Goal: Communication & Community: Answer question/provide support

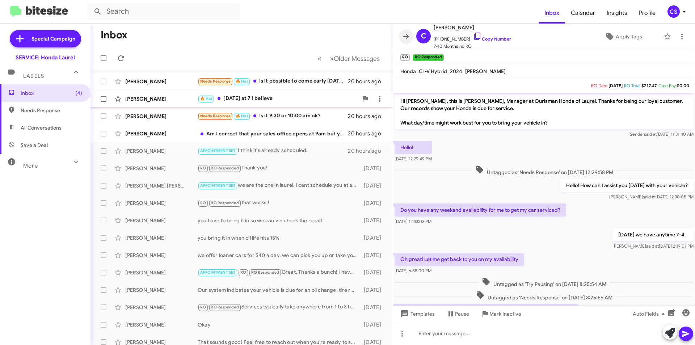
click at [408, 35] on icon at bounding box center [406, 36] width 9 height 9
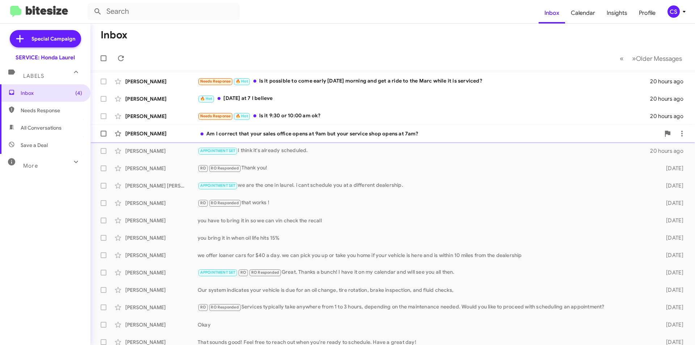
click at [339, 130] on div "Am I correct that your sales office opens at 9am but your service shop opens at…" at bounding box center [429, 133] width 463 height 7
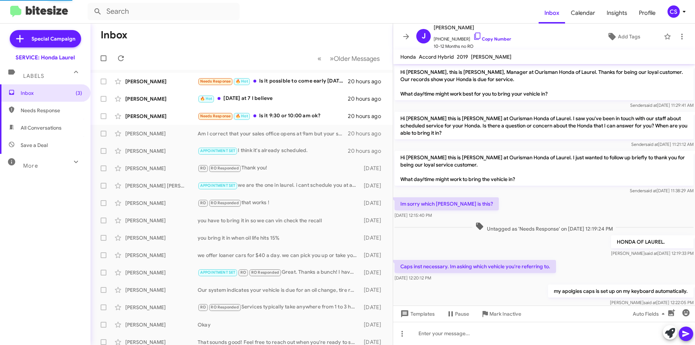
scroll to position [167, 0]
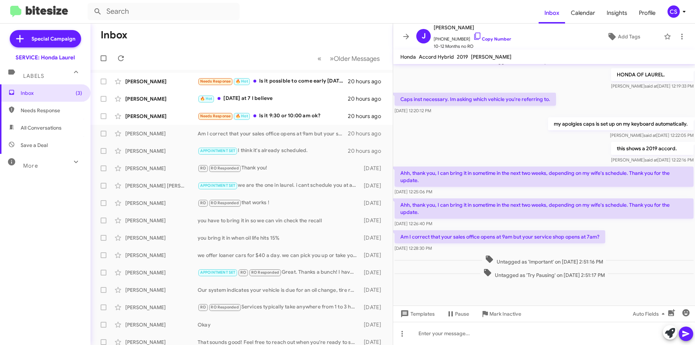
click at [404, 38] on icon at bounding box center [406, 36] width 9 height 9
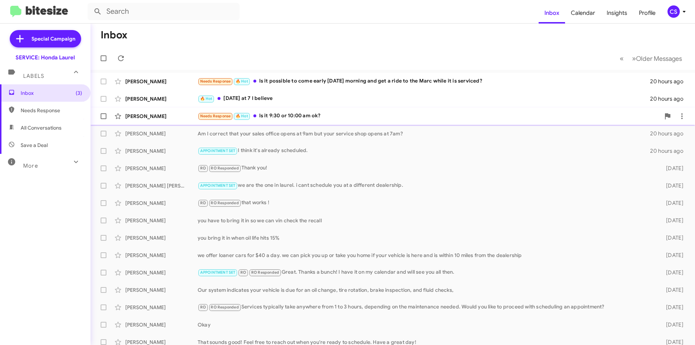
click at [324, 117] on div "Needs Response 🔥 Hot Is it 9:30 or 10:00 am ok?" at bounding box center [429, 116] width 463 height 8
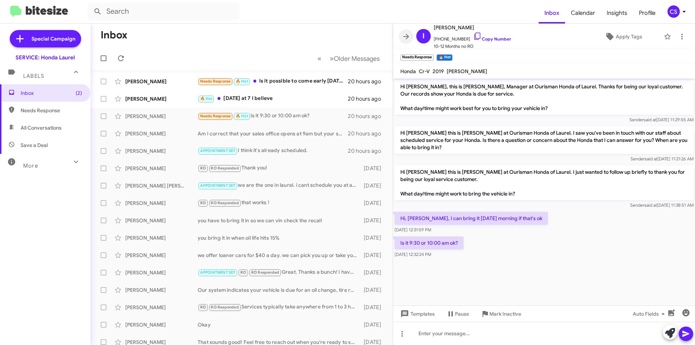
drag, startPoint x: 407, startPoint y: 37, endPoint x: 388, endPoint y: 53, distance: 24.4
click at [407, 37] on icon at bounding box center [406, 36] width 6 height 5
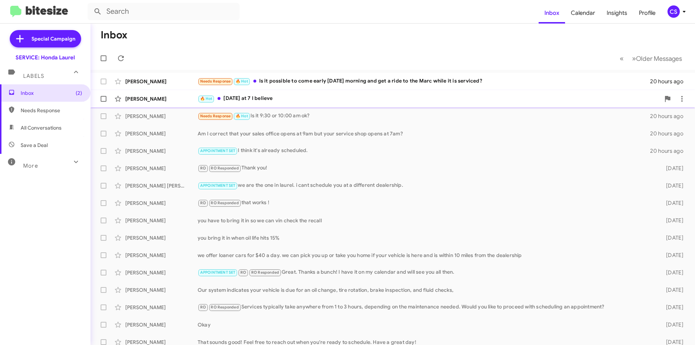
click at [328, 96] on div "🔥 Hot [DATE] at 7 I believe" at bounding box center [429, 98] width 463 height 8
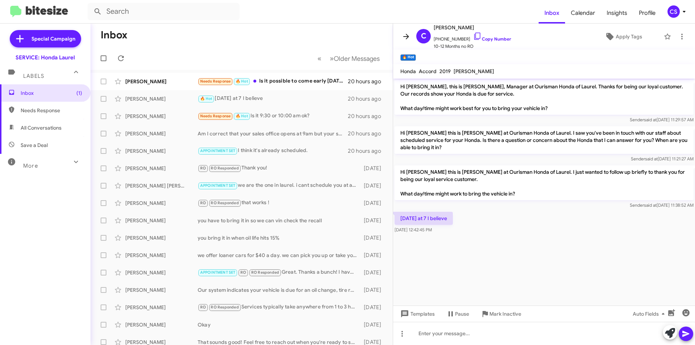
click at [407, 34] on icon at bounding box center [406, 36] width 6 height 5
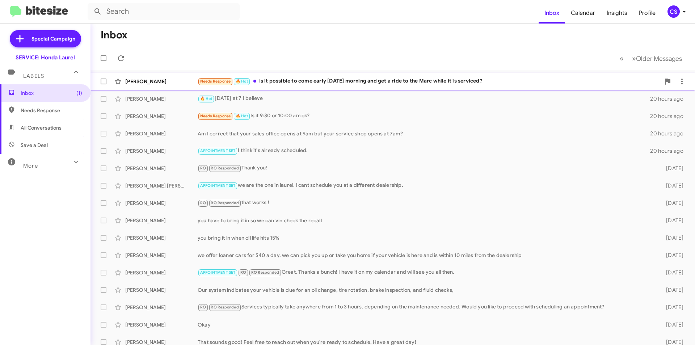
click at [356, 75] on div "[PERSON_NAME] Needs Response 🔥 Hot Is it possible to come early [DATE] morning …" at bounding box center [392, 81] width 593 height 14
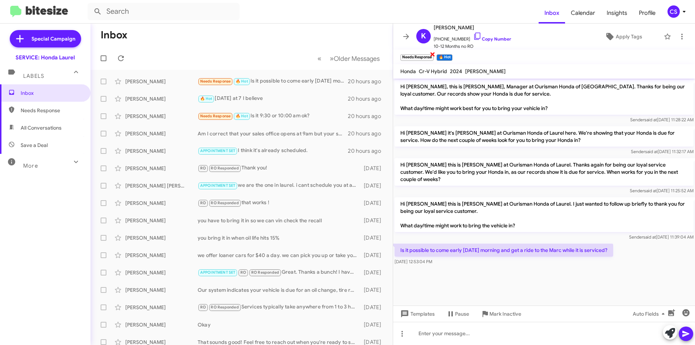
click at [430, 54] on span "×" at bounding box center [433, 54] width 6 height 9
click at [413, 51] on span "×" at bounding box center [415, 54] width 6 height 9
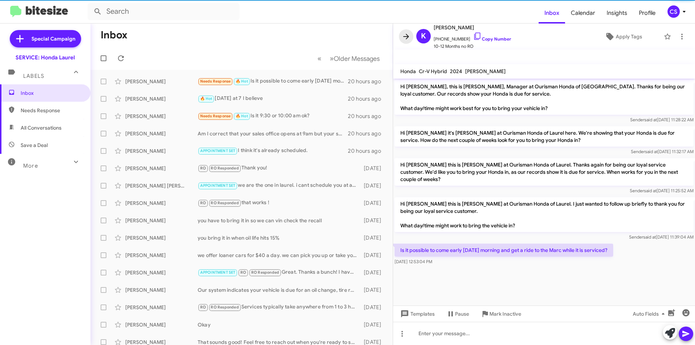
click at [406, 39] on icon at bounding box center [406, 36] width 9 height 9
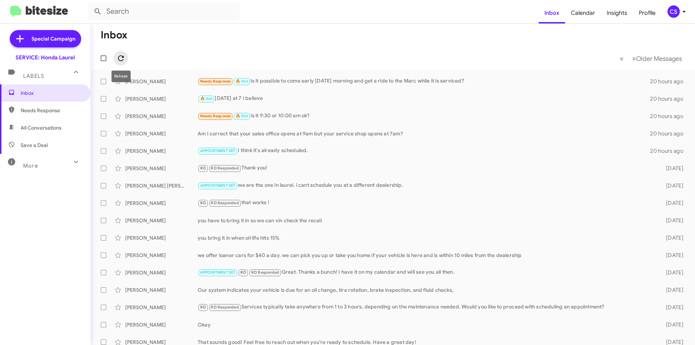
click at [118, 60] on icon at bounding box center [121, 58] width 9 height 9
click at [122, 54] on icon at bounding box center [121, 58] width 9 height 9
click at [307, 111] on div "[PERSON_NAME] Needs Response 🔥 Hot Is it 9:30 or 10:00 am ok? 20 hours ago" at bounding box center [392, 116] width 593 height 14
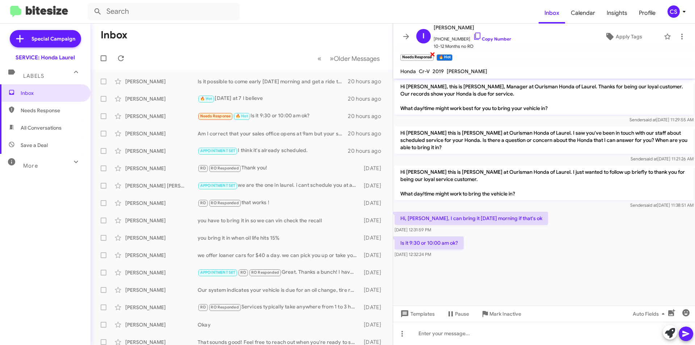
click at [432, 51] on span "×" at bounding box center [433, 54] width 6 height 9
click at [415, 52] on span "×" at bounding box center [415, 54] width 6 height 9
drag, startPoint x: 407, startPoint y: 42, endPoint x: 349, endPoint y: 51, distance: 59.0
click at [407, 41] on button at bounding box center [406, 36] width 14 height 14
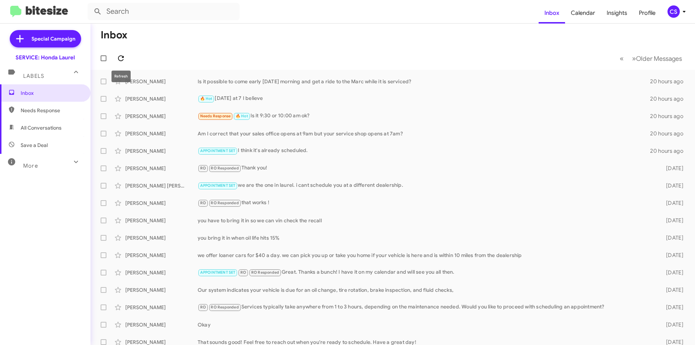
click at [123, 54] on icon at bounding box center [121, 58] width 9 height 9
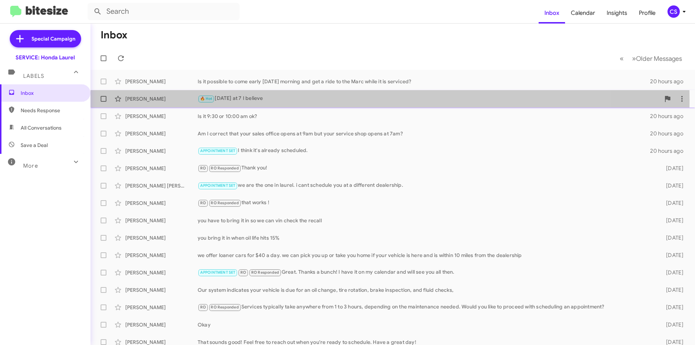
drag, startPoint x: 282, startPoint y: 100, endPoint x: 305, endPoint y: 91, distance: 24.4
click at [283, 99] on div "🔥 Hot [DATE] at 7 I believe" at bounding box center [429, 98] width 463 height 8
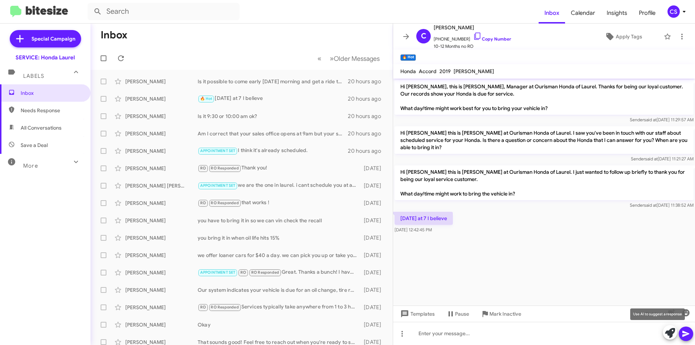
click at [671, 333] on icon at bounding box center [670, 333] width 10 height 10
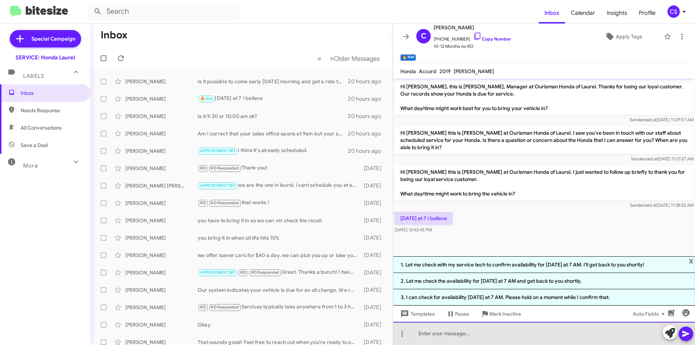
click at [446, 341] on div at bounding box center [544, 333] width 302 height 23
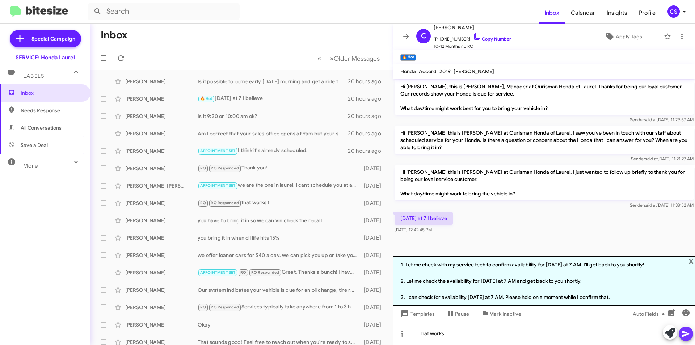
drag, startPoint x: 682, startPoint y: 331, endPoint x: 683, endPoint y: 325, distance: 5.8
click at [683, 330] on icon at bounding box center [686, 333] width 9 height 9
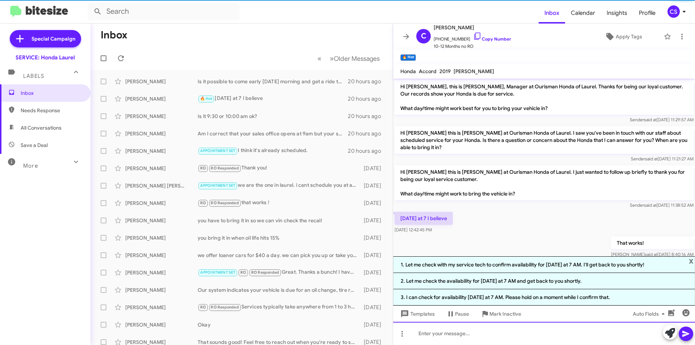
scroll to position [12, 0]
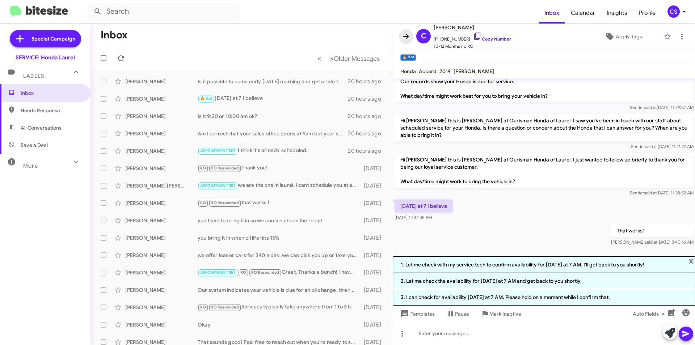
click at [404, 34] on icon at bounding box center [406, 36] width 9 height 9
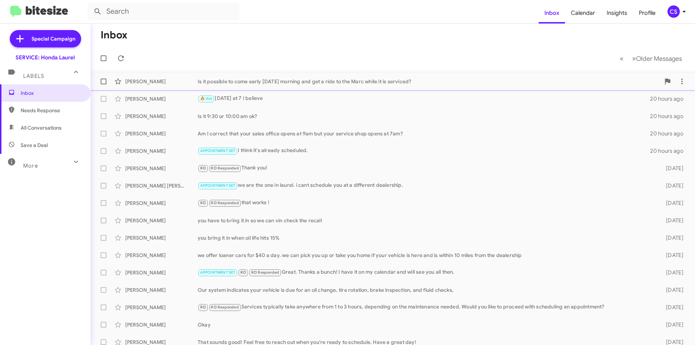
click at [357, 83] on div "Is it possible to come early [DATE] morning and get a ride to the Marc while it…" at bounding box center [429, 81] width 463 height 7
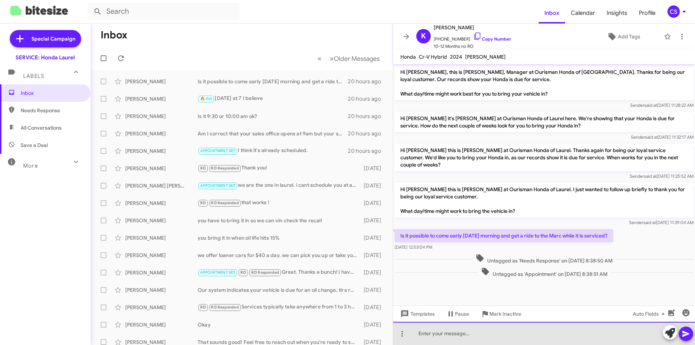
click at [459, 323] on div at bounding box center [544, 333] width 302 height 23
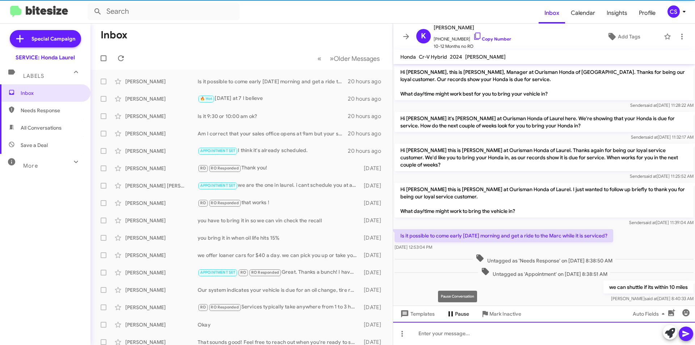
scroll to position [5, 0]
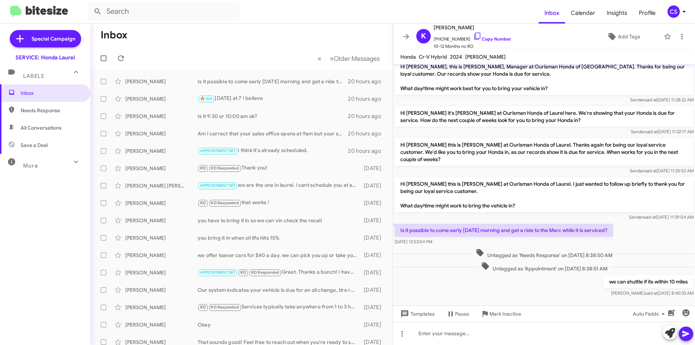
click at [404, 37] on icon at bounding box center [406, 36] width 9 height 9
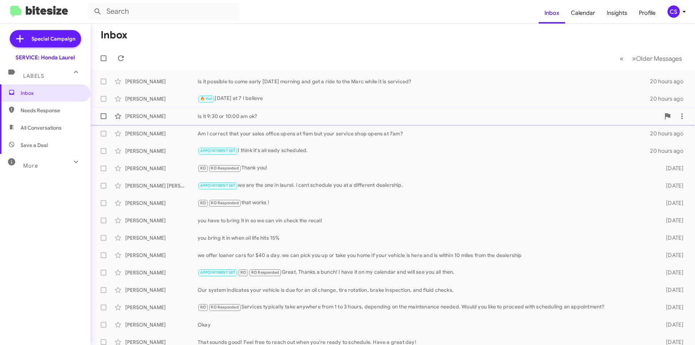
click at [329, 125] on span "[PERSON_NAME] Is it 9:30 or 10:00 am ok? 20 hours ago" at bounding box center [392, 116] width 605 height 17
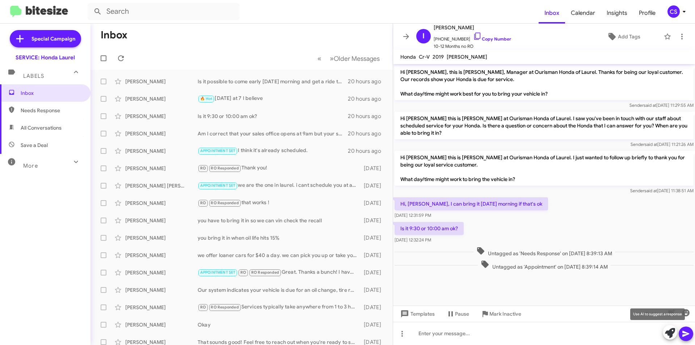
click at [667, 328] on icon at bounding box center [670, 333] width 10 height 10
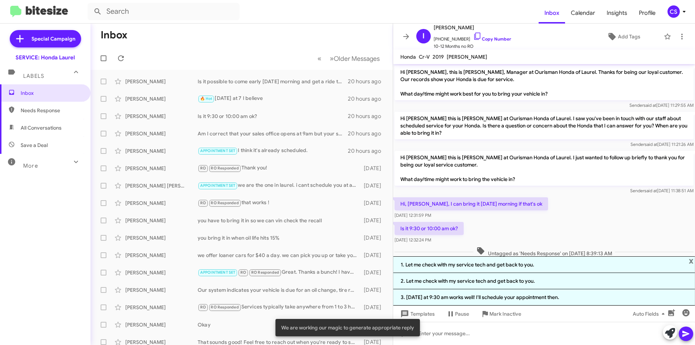
click at [487, 299] on li "3. [DATE] at 9:30 am works well! I'll schedule your appointment then." at bounding box center [544, 297] width 302 height 16
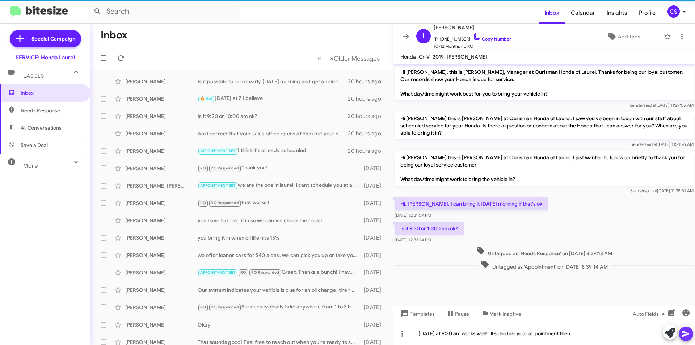
click at [683, 330] on icon at bounding box center [686, 333] width 9 height 9
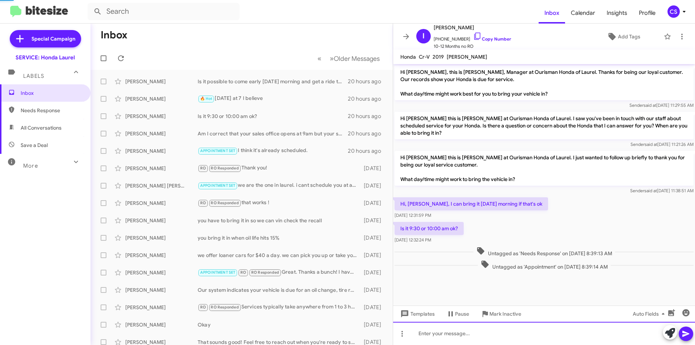
scroll to position [5, 0]
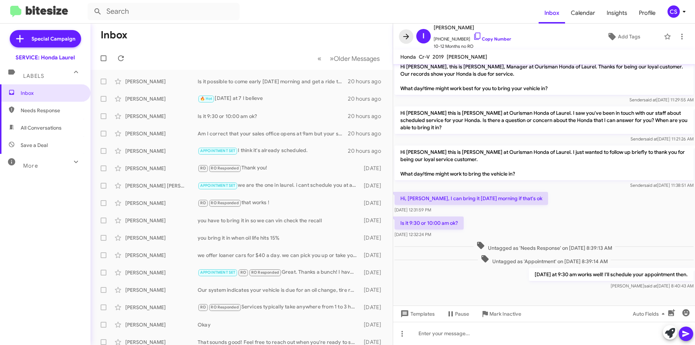
click at [406, 35] on icon at bounding box center [406, 36] width 9 height 9
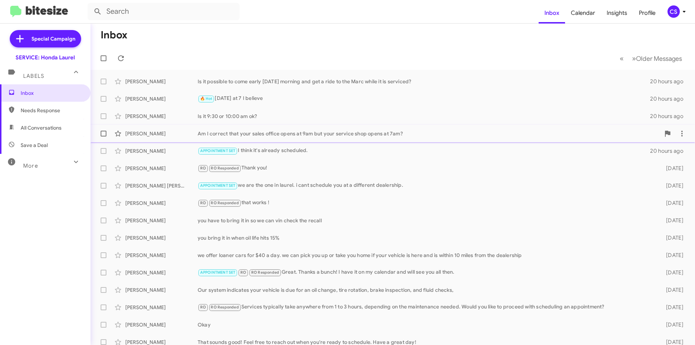
click at [278, 136] on div "Am I correct that your sales office opens at 9am but your service shop opens at…" at bounding box center [429, 133] width 463 height 7
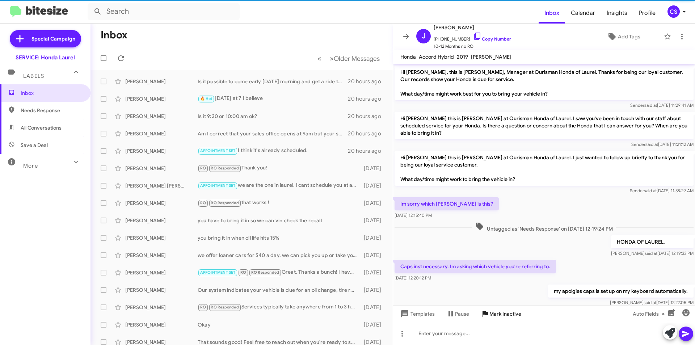
scroll to position [167, 0]
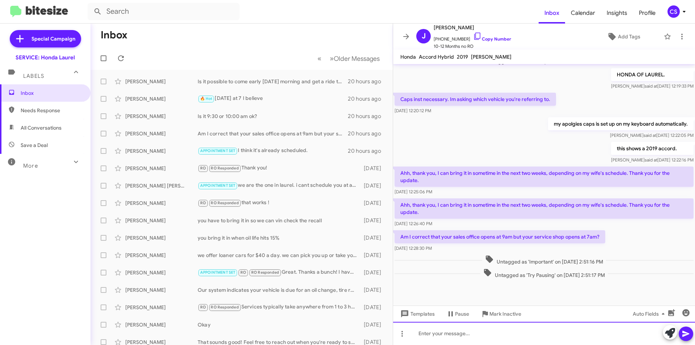
click at [486, 337] on div at bounding box center [544, 333] width 302 height 23
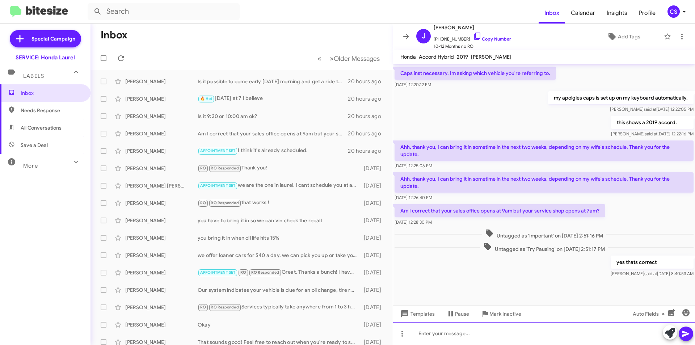
scroll to position [194, 0]
click at [405, 31] on button at bounding box center [406, 36] width 14 height 14
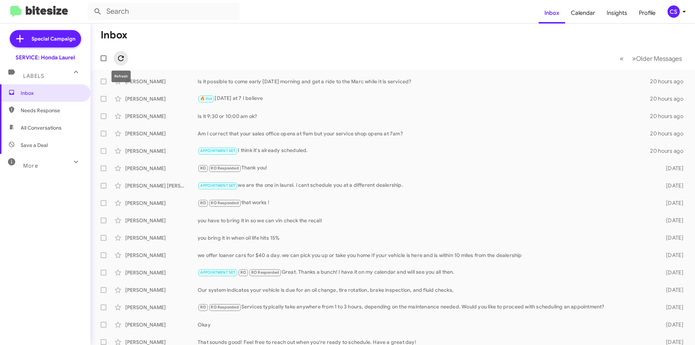
click at [122, 58] on icon at bounding box center [121, 58] width 6 height 6
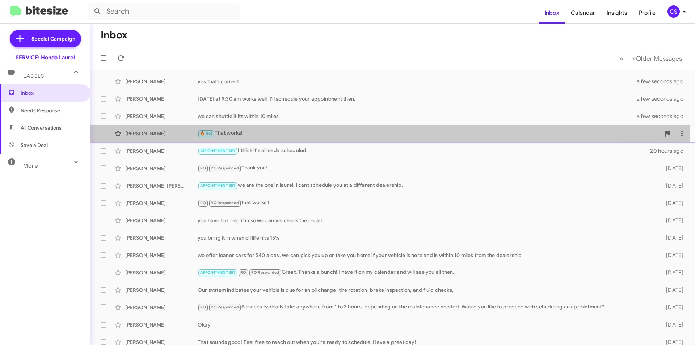
click at [332, 137] on div "🔥 Hot That works!" at bounding box center [429, 133] width 463 height 8
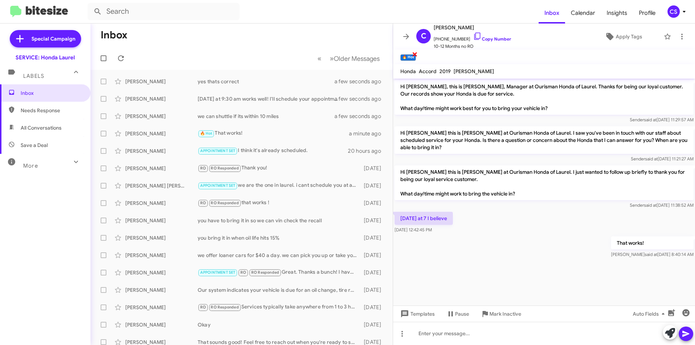
click at [414, 52] on span "×" at bounding box center [415, 54] width 6 height 9
drag, startPoint x: 407, startPoint y: 37, endPoint x: 399, endPoint y: 34, distance: 8.5
click at [407, 37] on icon at bounding box center [406, 36] width 6 height 5
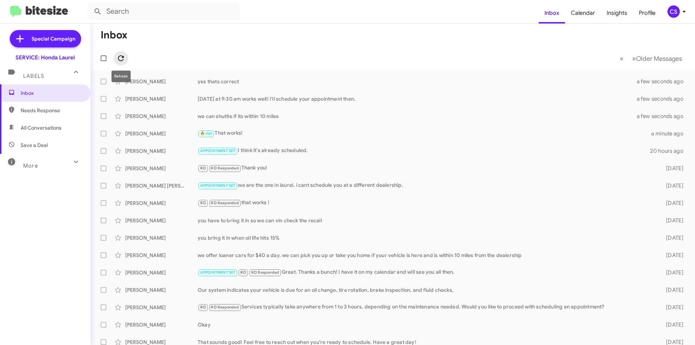
click at [117, 59] on icon at bounding box center [121, 58] width 9 height 9
